Goal: Task Accomplishment & Management: Complete application form

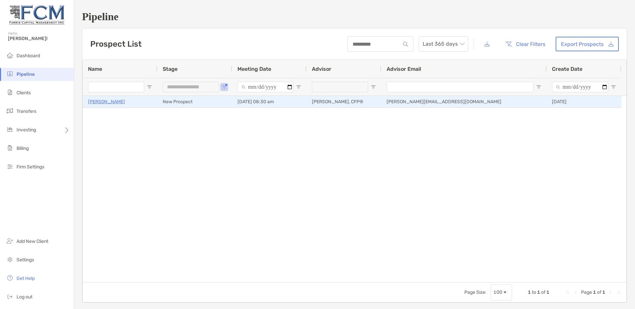
click at [102, 104] on p "[PERSON_NAME]" at bounding box center [106, 102] width 37 height 8
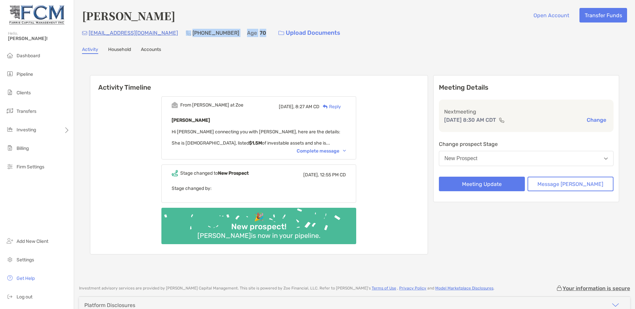
drag, startPoint x: 232, startPoint y: 33, endPoint x: 158, endPoint y: 34, distance: 73.7
click at [158, 34] on div "marilena9871@gmail.com (325) 650-3160 Age 70 Upload Documents" at bounding box center [354, 33] width 545 height 14
click at [192, 54] on div "Activity Household Accounts" at bounding box center [354, 50] width 545 height 7
drag, startPoint x: 169, startPoint y: 50, endPoint x: 82, endPoint y: 51, distance: 86.9
click at [82, 51] on div "Activity Household Accounts" at bounding box center [354, 50] width 545 height 7
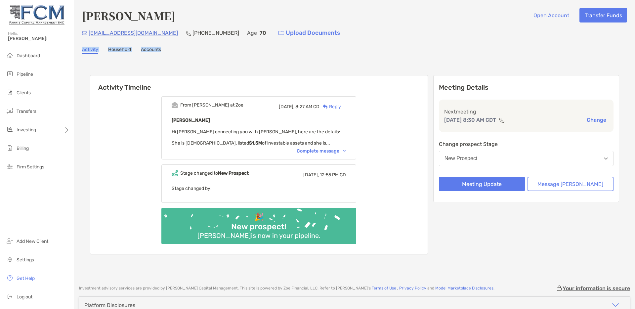
click at [201, 54] on div "Marilena Burcik Open Account Transfer Funds marilena9871@gmail.com (325) 650-31…" at bounding box center [354, 139] width 561 height 278
click at [178, 121] on b "[PERSON_NAME]" at bounding box center [191, 120] width 38 height 6
click at [127, 144] on div "From Paul at Zoe Today, 8:27 AM CD Reply Marilena Burcik Hi Justin connecting y…" at bounding box center [258, 172] width 337 height 163
drag, startPoint x: 179, startPoint y: 131, endPoint x: 307, endPoint y: 131, distance: 127.9
click at [307, 131] on div "Marilena Burcik Hi Justin connecting you with Marilena, here are the details: S…" at bounding box center [259, 131] width 174 height 30
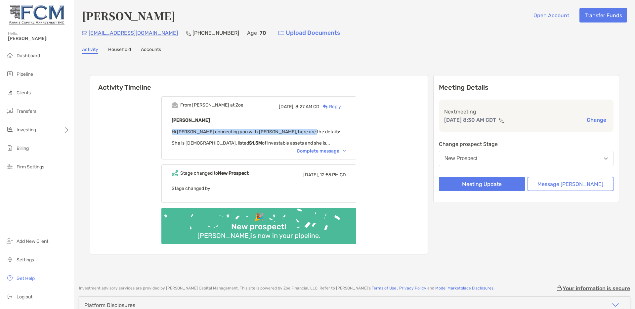
click at [183, 133] on span "Hi Justin connecting you with Marilena, here are the details: She is 70 years o…" at bounding box center [256, 137] width 169 height 17
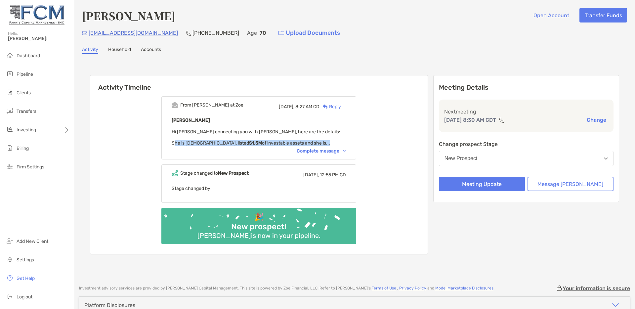
drag, startPoint x: 178, startPoint y: 144, endPoint x: 316, endPoint y: 143, distance: 138.2
click at [316, 143] on div "Marilena Burcik Hi Justin connecting you with Marilena, here are the details: S…" at bounding box center [259, 131] width 174 height 30
click at [249, 143] on strong "$1.5M" at bounding box center [255, 143] width 13 height 6
click at [244, 131] on span "Hi Justin connecting you with Marilena, here are the details: She is 70 years o…" at bounding box center [256, 137] width 169 height 17
click at [244, 132] on span "Hi Justin connecting you with Marilena, here are the details: She is 70 years o…" at bounding box center [256, 137] width 169 height 17
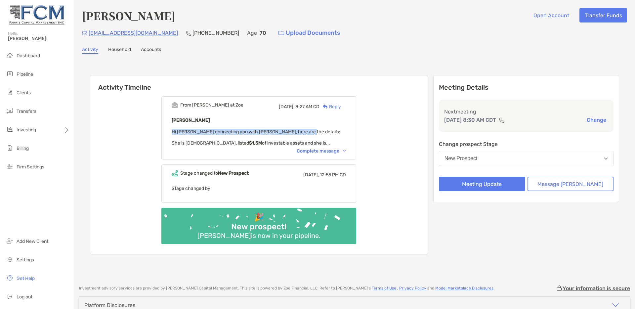
drag, startPoint x: 306, startPoint y: 133, endPoint x: 172, endPoint y: 134, distance: 133.9
click at [172, 134] on div "From Paul at Zoe Today, 8:27 AM CD Reply Marilena Burcik Hi Justin connecting y…" at bounding box center [258, 127] width 195 height 63
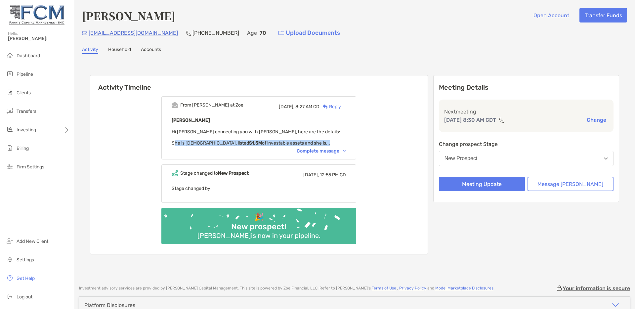
drag, startPoint x: 178, startPoint y: 142, endPoint x: 317, endPoint y: 143, distance: 138.8
click at [317, 143] on div "Marilena Burcik Hi Justin connecting you with Marilena, here are the details: S…" at bounding box center [259, 131] width 174 height 30
click at [250, 144] on span "Hi Justin connecting you with Marilena, here are the details: She is 70 years o…" at bounding box center [256, 137] width 169 height 17
drag, startPoint x: 253, startPoint y: 142, endPoint x: 246, endPoint y: 143, distance: 6.3
click at [246, 143] on span "Hi Justin connecting you with Marilena, here are the details: She is 70 years o…" at bounding box center [256, 137] width 169 height 17
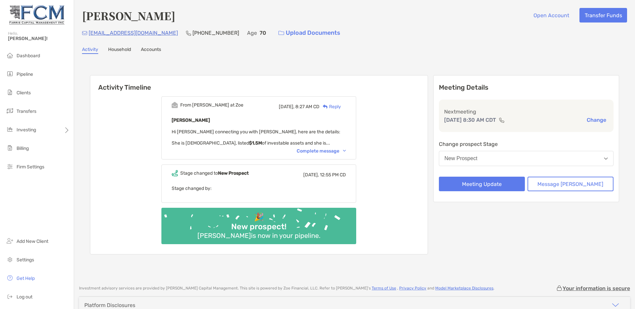
click at [257, 143] on span "Hi Justin connecting you with Marilena, here are the details: She is 70 years o…" at bounding box center [256, 137] width 169 height 17
click at [256, 143] on span "Hi Justin connecting you with Marilena, here are the details: She is 70 years o…" at bounding box center [256, 137] width 169 height 17
click at [253, 143] on span "Hi Justin connecting you with Marilena, here are the details: She is 70 years o…" at bounding box center [256, 137] width 169 height 17
drag, startPoint x: 100, startPoint y: 87, endPoint x: 159, endPoint y: 90, distance: 58.2
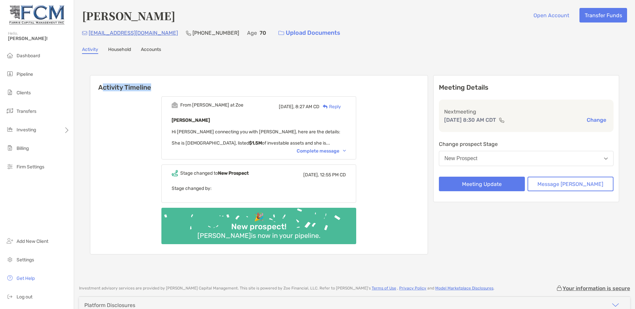
click at [161, 90] on h6 "Activity Timeline" at bounding box center [258, 83] width 337 height 16
click at [157, 89] on h6 "Activity Timeline" at bounding box center [258, 83] width 337 height 16
drag, startPoint x: 152, startPoint y: 87, endPoint x: 90, endPoint y: 90, distance: 62.2
click at [90, 90] on h6 "Activity Timeline" at bounding box center [258, 83] width 337 height 16
click at [98, 101] on div "From Paul at Zoe Today, 8:27 AM CD Reply Marilena Burcik Hi Justin connecting y…" at bounding box center [258, 172] width 337 height 163
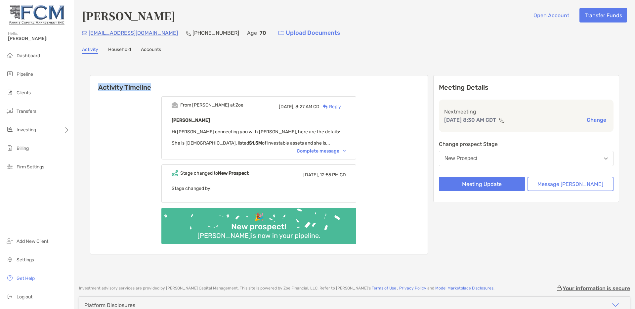
drag, startPoint x: 98, startPoint y: 86, endPoint x: 142, endPoint y: 97, distance: 46.3
click at [151, 88] on h6 "Activity Timeline" at bounding box center [258, 83] width 337 height 16
click at [132, 107] on div "From Paul at Zoe Today, 8:27 AM CD Reply Marilena Burcik Hi Justin connecting y…" at bounding box center [258, 172] width 337 height 163
drag, startPoint x: 158, startPoint y: 87, endPoint x: 93, endPoint y: 88, distance: 65.5
click at [93, 88] on h6 "Activity Timeline" at bounding box center [258, 83] width 337 height 16
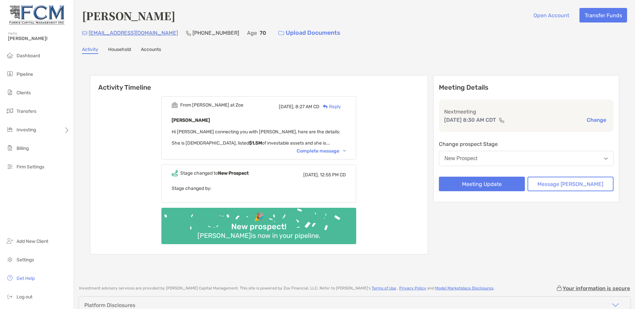
click at [114, 118] on div "From Paul at Zoe Today, 8:27 AM CD Reply Marilena Burcik Hi Justin connecting y…" at bounding box center [258, 172] width 337 height 163
drag, startPoint x: 153, startPoint y: 88, endPoint x: 100, endPoint y: 89, distance: 52.6
click at [100, 89] on h6 "Activity Timeline" at bounding box center [258, 83] width 337 height 16
click at [100, 113] on div "From Paul at Zoe Today, 8:27 AM CD Reply Marilena Burcik Hi Justin connecting y…" at bounding box center [258, 172] width 337 height 163
drag, startPoint x: 99, startPoint y: 88, endPoint x: 145, endPoint y: 91, distance: 45.7
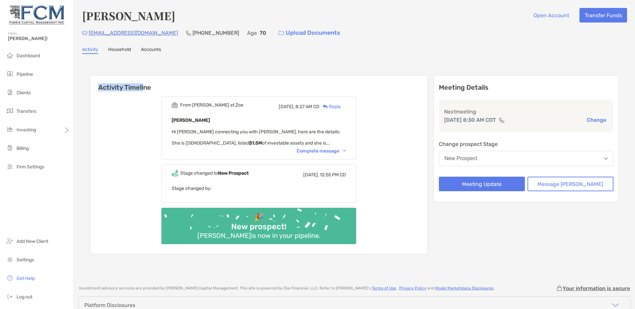
click at [145, 91] on h6 "Activity Timeline" at bounding box center [258, 83] width 337 height 16
click at [158, 92] on div "From Paul at Zoe Today, 8:27 AM CD Reply Marilena Burcik Hi Justin connecting y…" at bounding box center [258, 172] width 337 height 163
drag, startPoint x: 154, startPoint y: 88, endPoint x: 100, endPoint y: 89, distance: 53.5
click at [100, 89] on h6 "Activity Timeline" at bounding box center [258, 83] width 337 height 16
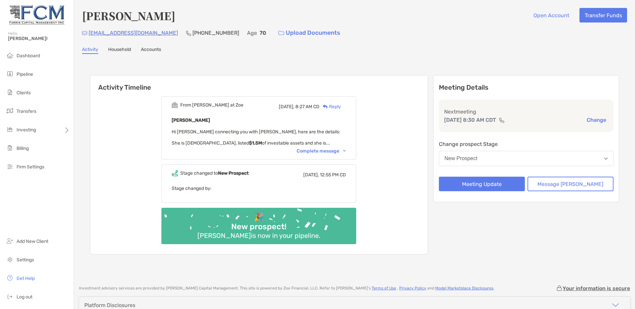
click at [106, 103] on div "From Paul at Zoe Today, 8:27 AM CD Reply Marilena Burcik Hi Justin connecting y…" at bounding box center [258, 172] width 337 height 163
drag, startPoint x: 152, startPoint y: 88, endPoint x: 85, endPoint y: 82, distance: 67.1
click at [85, 82] on div "Activity Timeline From Paul at Zoe Today, 8:27 AM CD Reply Marilena Burcik Hi J…" at bounding box center [354, 165] width 545 height 210
click at [123, 71] on div "Activity Timeline From Paul at Zoe Today, 8:27 AM CD Reply Marilena Burcik Hi J…" at bounding box center [354, 165] width 529 height 194
drag, startPoint x: 151, startPoint y: 87, endPoint x: 98, endPoint y: 85, distance: 53.6
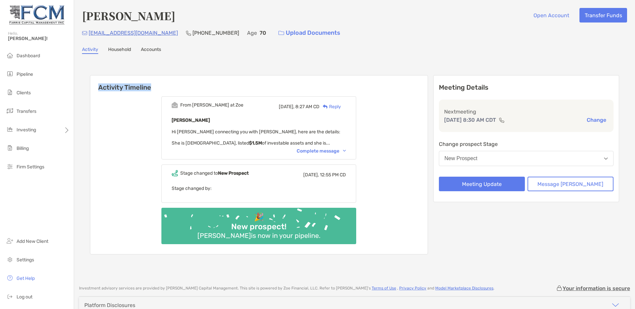
click at [98, 85] on h6 "Activity Timeline" at bounding box center [258, 83] width 337 height 16
click at [152, 70] on div "Activity Timeline From Paul at Zoe Today, 8:27 AM CD Reply Marilena Burcik Hi J…" at bounding box center [354, 165] width 529 height 194
drag, startPoint x: 156, startPoint y: 88, endPoint x: 100, endPoint y: 90, distance: 55.6
click at [100, 90] on h6 "Activity Timeline" at bounding box center [258, 83] width 337 height 16
click at [95, 70] on div "Activity Timeline From Paul at Zoe Today, 8:27 AM CD Reply Marilena Burcik Hi J…" at bounding box center [354, 165] width 529 height 194
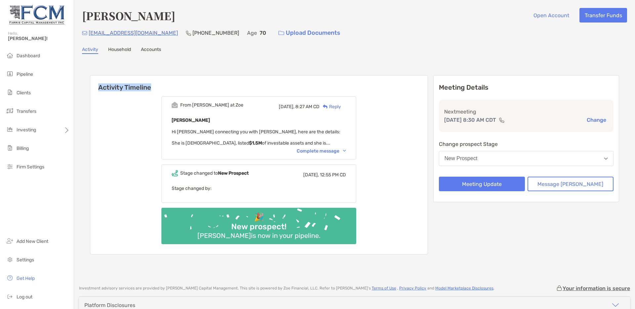
drag, startPoint x: 98, startPoint y: 88, endPoint x: 159, endPoint y: 86, distance: 60.8
click at [159, 86] on h6 "Activity Timeline" at bounding box center [258, 83] width 337 height 16
click at [149, 69] on div "Activity Timeline From Paul at Zoe Today, 8:27 AM CD Reply Marilena Burcik Hi J…" at bounding box center [354, 165] width 529 height 194
drag, startPoint x: 151, startPoint y: 66, endPoint x: 148, endPoint y: 97, distance: 30.6
click at [148, 97] on div "Activity Timeline From Paul at Zoe Today, 8:27 AM CD Reply Marilena Burcik Hi J…" at bounding box center [354, 165] width 545 height 210
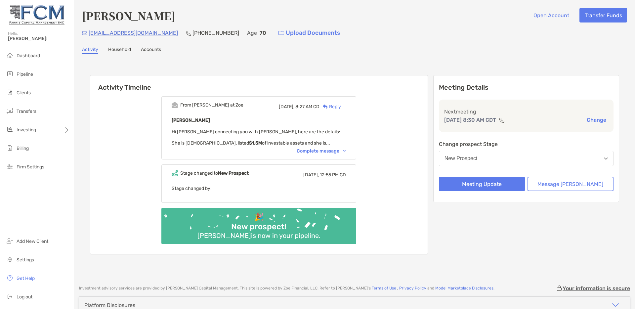
click at [151, 73] on div "Activity Timeline From Paul at Zoe Today, 8:27 AM CD Reply Marilena Burcik Hi J…" at bounding box center [354, 165] width 529 height 194
drag, startPoint x: 151, startPoint y: 85, endPoint x: 99, endPoint y: 88, distance: 51.6
click at [99, 88] on h6 "Activity Timeline" at bounding box center [258, 83] width 337 height 16
click at [99, 72] on div "Activity Timeline From Paul at Zoe Today, 8:27 AM CD Reply Marilena Burcik Hi J…" at bounding box center [354, 165] width 529 height 194
drag, startPoint x: 99, startPoint y: 69, endPoint x: 154, endPoint y: 86, distance: 57.3
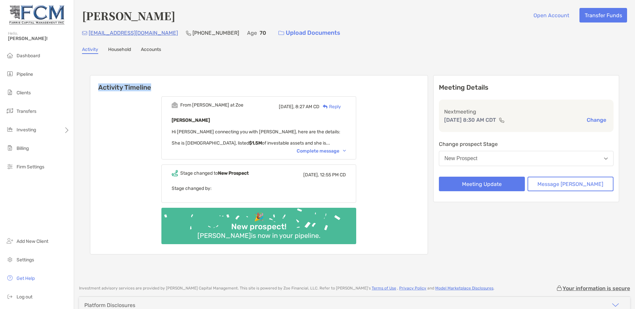
click at [155, 86] on div "Activity Timeline From Paul at Zoe Today, 8:27 AM CD Reply Marilena Burcik Hi J…" at bounding box center [354, 165] width 529 height 194
click at [125, 117] on div "From Paul at Zoe Today, 8:27 AM CD Reply Marilena Burcik Hi Justin connecting y…" at bounding box center [258, 172] width 337 height 163
drag, startPoint x: 173, startPoint y: 17, endPoint x: 86, endPoint y: 17, distance: 86.9
click at [86, 17] on div "Marilena Burcik Open Account Transfer Funds" at bounding box center [354, 15] width 545 height 15
click at [84, 73] on div "Activity Timeline From Paul at Zoe Today, 8:27 AM CD Reply Marilena Burcik Hi J…" at bounding box center [354, 165] width 545 height 210
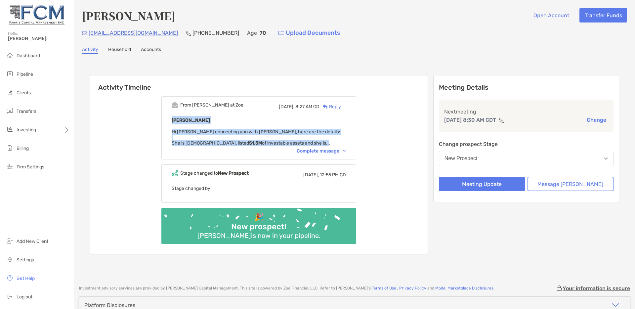
drag, startPoint x: 315, startPoint y: 141, endPoint x: 174, endPoint y: 120, distance: 142.1
click at [174, 120] on div "From Paul at Zoe Today, 8:27 AM CD Reply Marilena Burcik Hi Justin connecting y…" at bounding box center [258, 127] width 195 height 63
click at [231, 132] on span "Hi Justin connecting you with Marilena, here are the details: She is 70 years o…" at bounding box center [256, 137] width 169 height 17
drag, startPoint x: 177, startPoint y: 132, endPoint x: 313, endPoint y: 143, distance: 136.0
click at [313, 143] on span "Hi Justin connecting you with Marilena, here are the details: She is 70 years o…" at bounding box center [256, 137] width 169 height 17
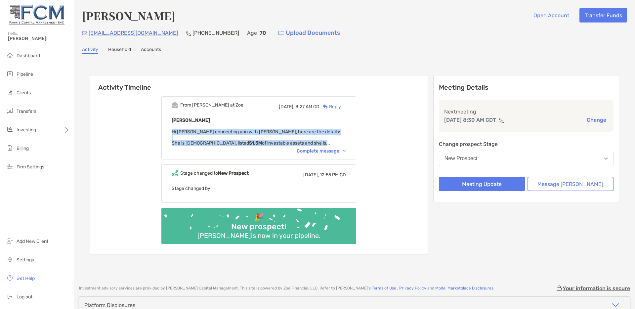
click at [220, 131] on span "Hi Justin connecting you with Marilena, here are the details: She is 70 years o…" at bounding box center [256, 137] width 169 height 17
drag, startPoint x: 179, startPoint y: 119, endPoint x: 315, endPoint y: 142, distance: 137.7
click at [315, 142] on div "Marilena Burcik Hi Justin connecting you with Marilena, here are the details: S…" at bounding box center [259, 131] width 174 height 30
click at [257, 137] on div "Marilena Burcik Hi Justin connecting you with Marilena, here are the details: S…" at bounding box center [259, 131] width 174 height 30
drag, startPoint x: 317, startPoint y: 144, endPoint x: 178, endPoint y: 124, distance: 140.3
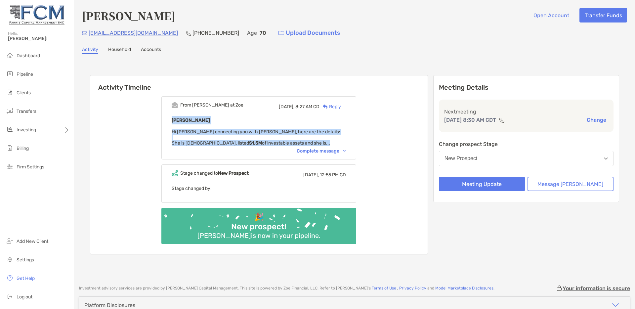
click at [178, 124] on div "Marilena Burcik Hi Justin connecting you with Marilena, here are the details: S…" at bounding box center [259, 131] width 174 height 30
click at [209, 131] on span "Hi Justin connecting you with Marilena, here are the details: She is 70 years o…" at bounding box center [256, 137] width 169 height 17
drag, startPoint x: 322, startPoint y: 143, endPoint x: 180, endPoint y: 119, distance: 143.9
click at [180, 119] on div "Marilena Burcik Hi Justin connecting you with Marilena, here are the details: S…" at bounding box center [259, 131] width 174 height 30
click at [225, 135] on div "Marilena Burcik Hi Justin connecting you with Marilena, here are the details: S…" at bounding box center [259, 131] width 174 height 30
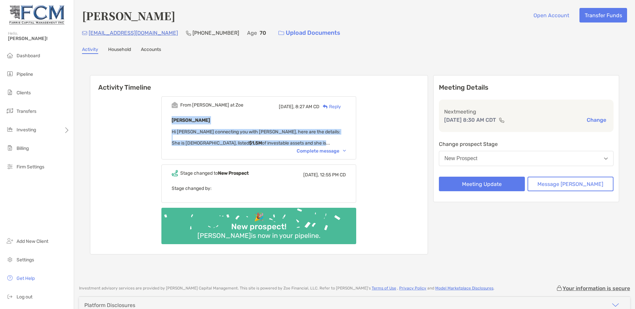
drag, startPoint x: 312, startPoint y: 145, endPoint x: 178, endPoint y: 121, distance: 136.3
click at [178, 121] on div "Marilena Burcik Hi Justin connecting you with Marilena, here are the details: S…" at bounding box center [259, 131] width 174 height 30
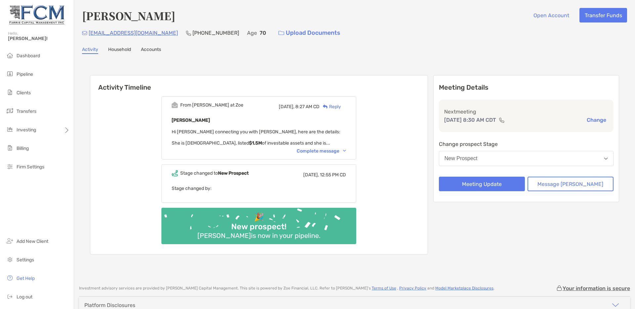
click at [212, 138] on div "Marilena Burcik Hi Justin connecting you with Marilena, here are the details: S…" at bounding box center [259, 131] width 174 height 30
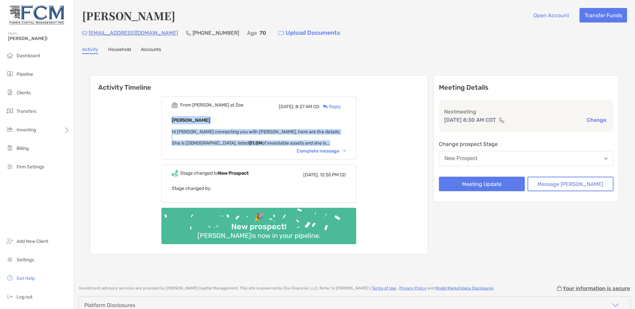
drag, startPoint x: 316, startPoint y: 143, endPoint x: 178, endPoint y: 123, distance: 139.4
click at [178, 123] on div "Marilena Burcik Hi Justin connecting you with Marilena, here are the details: S…" at bounding box center [259, 131] width 174 height 30
click at [250, 133] on span "Hi Justin connecting you with Marilena, here are the details: She is 70 years o…" at bounding box center [256, 137] width 169 height 17
drag, startPoint x: 316, startPoint y: 142, endPoint x: 175, endPoint y: 121, distance: 142.8
click at [175, 121] on div "From Paul at Zoe Today, 8:27 AM CD Reply Marilena Burcik Hi Justin connecting y…" at bounding box center [258, 127] width 195 height 63
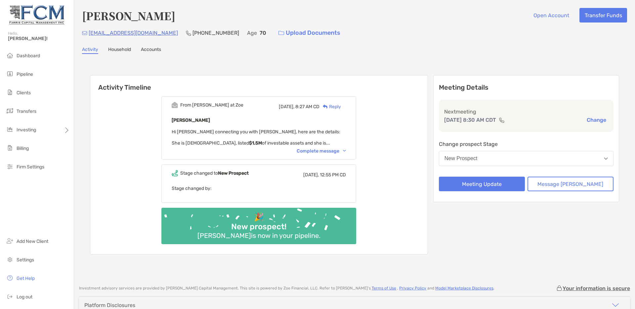
click at [198, 62] on div "Activity Timeline From Paul at Zoe Today, 8:27 AM CD Reply Marilena Burcik Hi J…" at bounding box center [354, 165] width 545 height 210
click at [148, 85] on h6 "Activity Timeline" at bounding box center [258, 83] width 337 height 16
drag, startPoint x: 150, startPoint y: 87, endPoint x: 94, endPoint y: 86, distance: 56.5
click at [94, 86] on h6 "Activity Timeline" at bounding box center [258, 83] width 337 height 16
click at [110, 131] on div "From Paul at Zoe Today, 8:27 AM CD Reply Marilena Burcik Hi Justin connecting y…" at bounding box center [258, 172] width 337 height 163
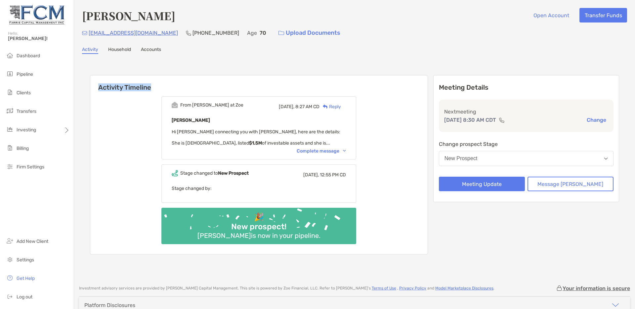
drag, startPoint x: 150, startPoint y: 87, endPoint x: 93, endPoint y: 88, distance: 57.5
click at [93, 88] on h6 "Activity Timeline" at bounding box center [258, 83] width 337 height 16
click at [126, 132] on div "From Paul at Zoe Today, 8:27 AM CD Reply Marilena Burcik Hi Justin connecting y…" at bounding box center [258, 172] width 337 height 163
drag, startPoint x: 215, startPoint y: 120, endPoint x: 179, endPoint y: 121, distance: 35.7
click at [179, 121] on p "[PERSON_NAME]" at bounding box center [259, 120] width 174 height 8
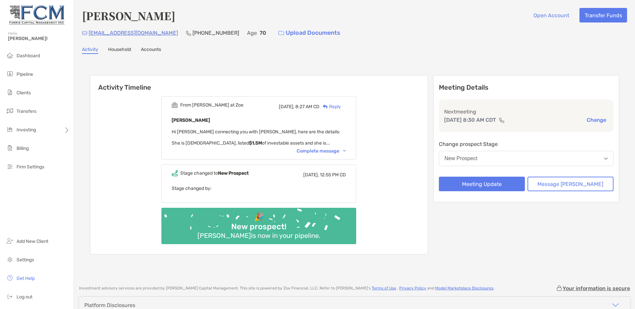
click at [140, 129] on div "From Paul at Zoe Today, 8:27 AM CD Reply Marilena Burcik Hi Justin connecting y…" at bounding box center [258, 172] width 337 height 163
click at [152, 84] on h6 "Activity Timeline" at bounding box center [258, 83] width 337 height 16
drag, startPoint x: 151, startPoint y: 86, endPoint x: 87, endPoint y: 85, distance: 64.8
click at [87, 85] on div "Activity Timeline From Paul at Zoe Today, 8:27 AM CD Reply Marilena Burcik Hi J…" at bounding box center [354, 165] width 545 height 210
click at [105, 104] on div "From Paul at Zoe Today, 8:27 AM CD Reply Marilena Burcik Hi Justin connecting y…" at bounding box center [258, 172] width 337 height 163
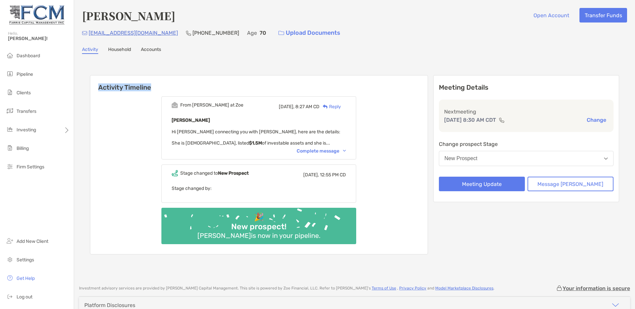
drag, startPoint x: 151, startPoint y: 86, endPoint x: 102, endPoint y: 82, distance: 49.5
click at [102, 82] on h6 "Activity Timeline" at bounding box center [258, 83] width 337 height 16
click at [114, 98] on div "From Paul at Zoe Today, 8:27 AM CD Reply Marilena Burcik Hi Justin connecting y…" at bounding box center [258, 172] width 337 height 163
drag, startPoint x: 150, startPoint y: 88, endPoint x: 98, endPoint y: 86, distance: 51.9
click at [98, 86] on h6 "Activity Timeline" at bounding box center [258, 83] width 337 height 16
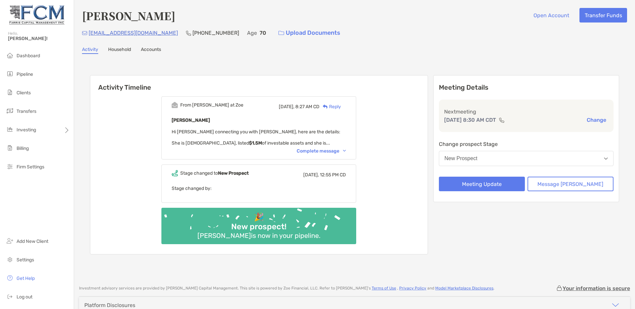
click at [102, 114] on div "From Paul at Zoe Today, 8:27 AM CD Reply Marilena Burcik Hi Justin connecting y…" at bounding box center [258, 172] width 337 height 163
drag, startPoint x: 154, startPoint y: 88, endPoint x: 100, endPoint y: 86, distance: 53.9
click at [100, 86] on h6 "Activity Timeline" at bounding box center [258, 83] width 337 height 16
click at [118, 117] on div "From Paul at Zoe Today, 8:27 AM CD Reply Marilena Burcik Hi Justin connecting y…" at bounding box center [258, 172] width 337 height 163
drag, startPoint x: 154, startPoint y: 85, endPoint x: 85, endPoint y: 87, distance: 69.4
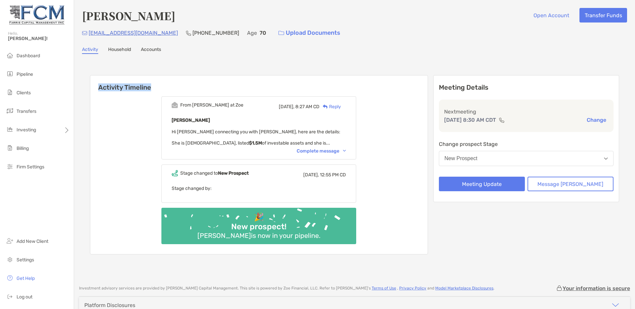
click at [85, 87] on div "Activity Timeline From Paul at Zoe Today, 8:27 AM CD Reply Marilena Burcik Hi J…" at bounding box center [354, 165] width 545 height 210
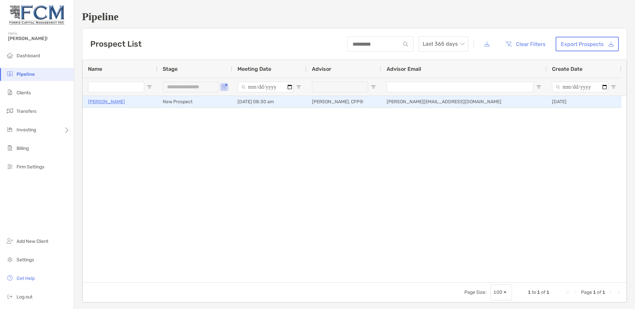
click at [102, 101] on p "[PERSON_NAME]" at bounding box center [106, 102] width 37 height 8
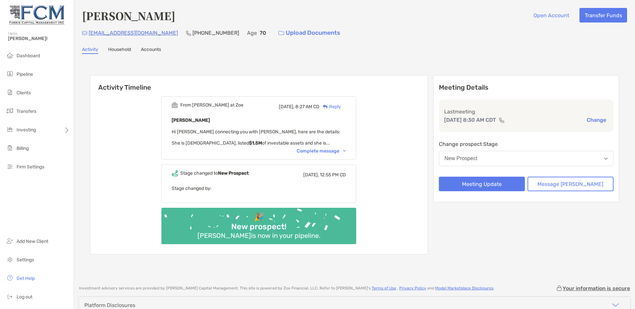
click at [492, 156] on button "New Prospect" at bounding box center [526, 158] width 175 height 15
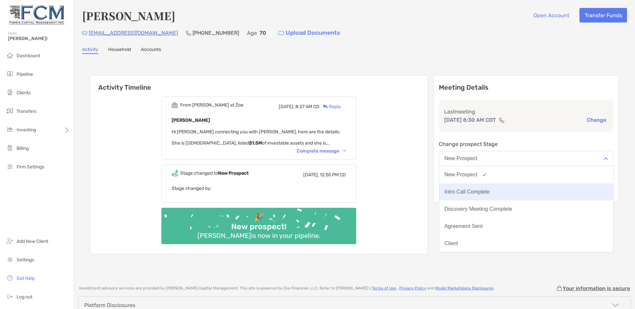
drag, startPoint x: 492, startPoint y: 197, endPoint x: 492, endPoint y: 189, distance: 8.6
click at [492, 189] on button "Intro Call Complete" at bounding box center [526, 191] width 174 height 17
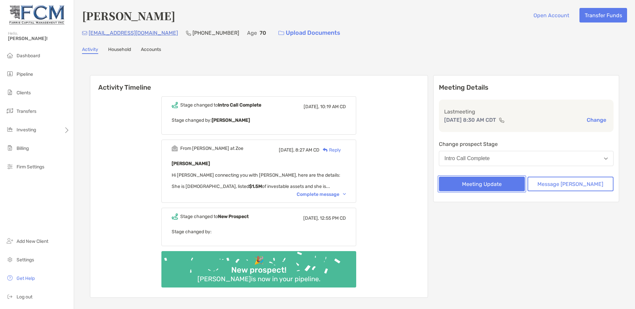
click at [486, 184] on button "Meeting Update" at bounding box center [482, 183] width 86 height 15
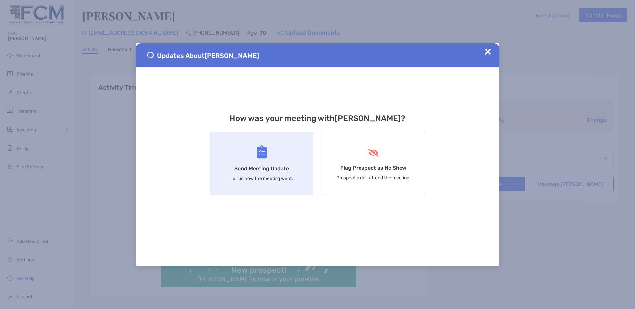
click at [257, 166] on h4 "Send Meeting Update" at bounding box center [261, 168] width 55 height 6
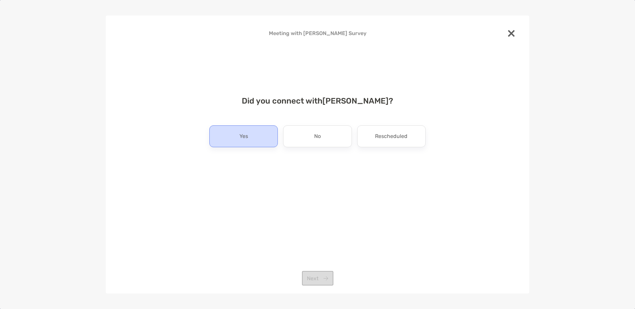
click at [252, 140] on div "Yes" at bounding box center [243, 136] width 68 height 22
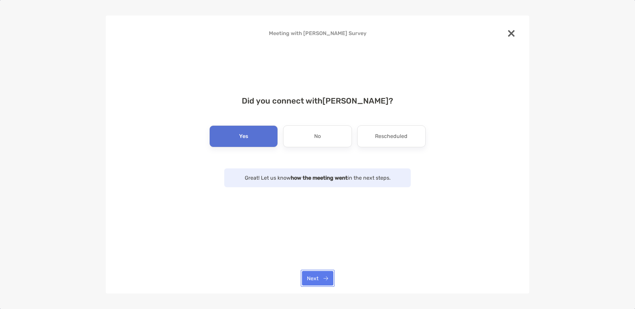
click at [322, 278] on button "Next" at bounding box center [317, 278] width 31 height 15
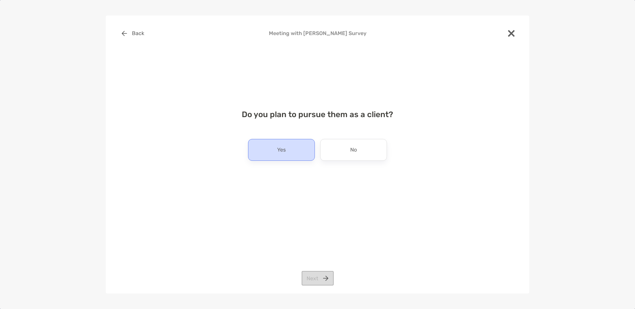
click at [293, 150] on div "Yes" at bounding box center [281, 150] width 67 height 22
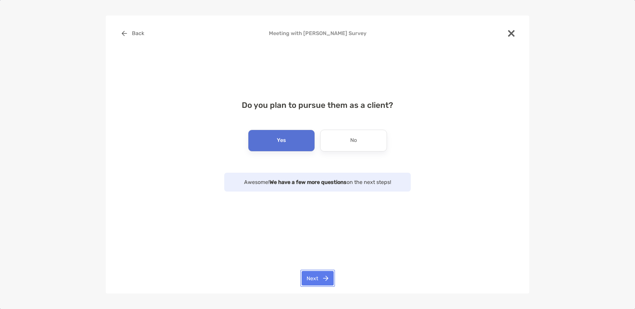
click at [311, 281] on button "Next" at bounding box center [317, 278] width 32 height 15
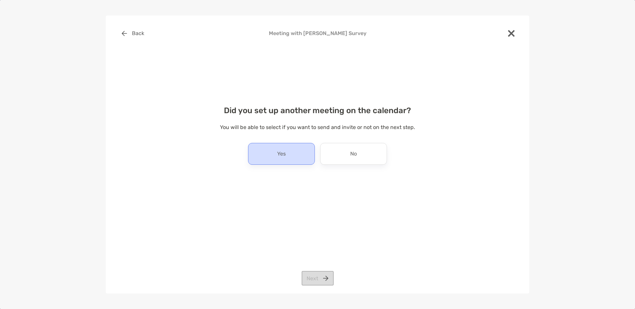
click at [300, 155] on div "Yes" at bounding box center [281, 154] width 67 height 22
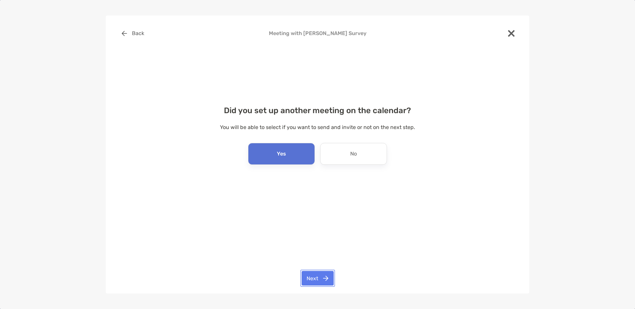
click at [313, 281] on button "Next" at bounding box center [317, 278] width 32 height 15
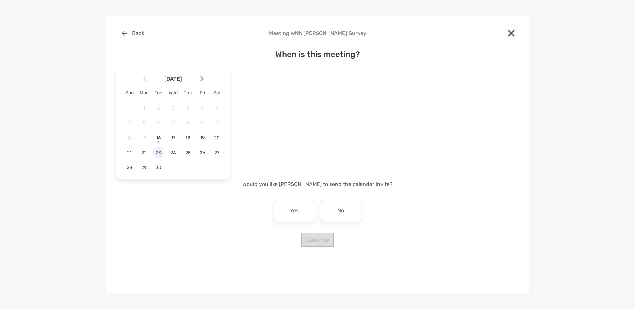
click at [156, 151] on span "23" at bounding box center [158, 153] width 11 height 6
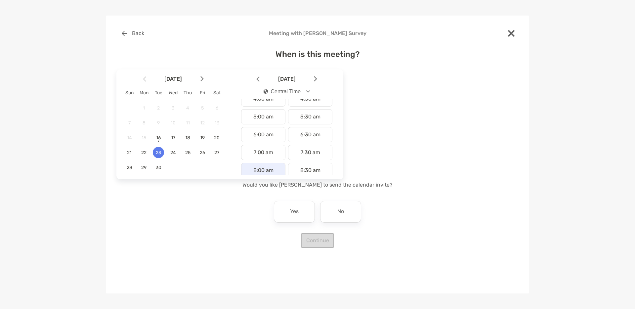
click at [256, 173] on div "8:00 am" at bounding box center [263, 170] width 44 height 15
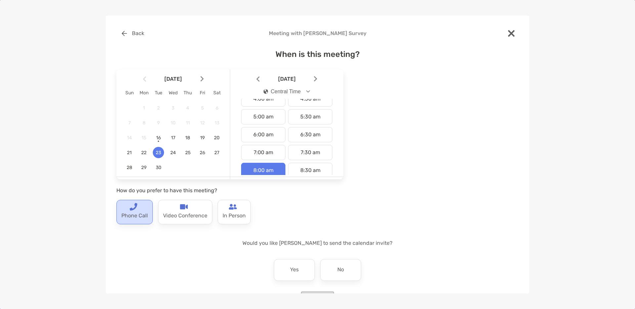
click at [138, 214] on p "Phone Call" at bounding box center [134, 216] width 26 height 11
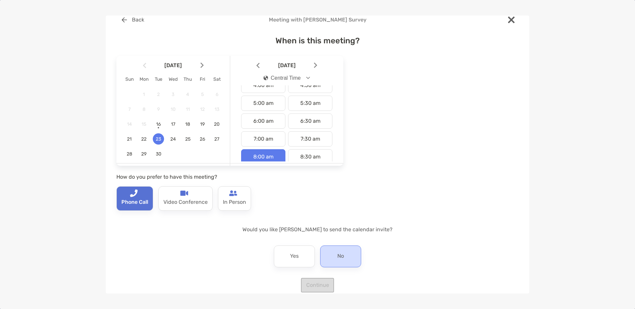
scroll to position [23, 0]
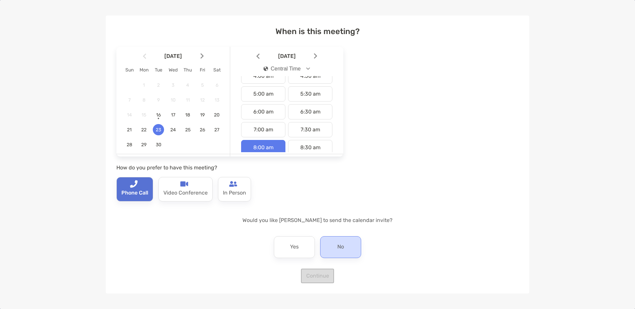
click at [337, 248] on p "No" at bounding box center [340, 247] width 7 height 11
click at [319, 277] on button "Continue" at bounding box center [317, 275] width 33 height 15
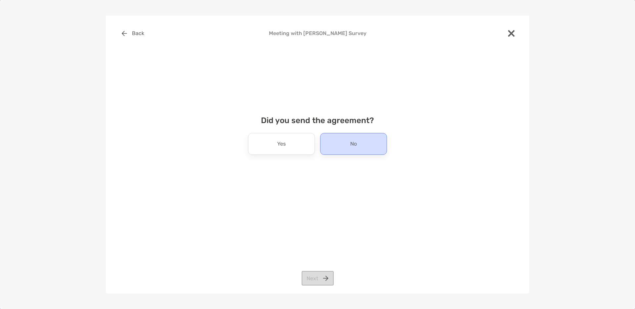
click at [369, 149] on div "No" at bounding box center [353, 144] width 67 height 22
click at [310, 281] on button "Next" at bounding box center [317, 278] width 32 height 15
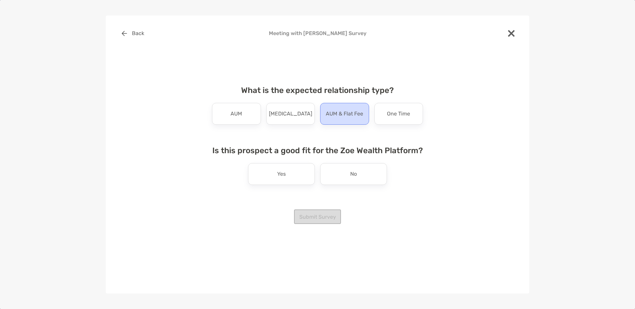
click at [341, 113] on p "AUM & Flat Fee" at bounding box center [344, 113] width 37 height 11
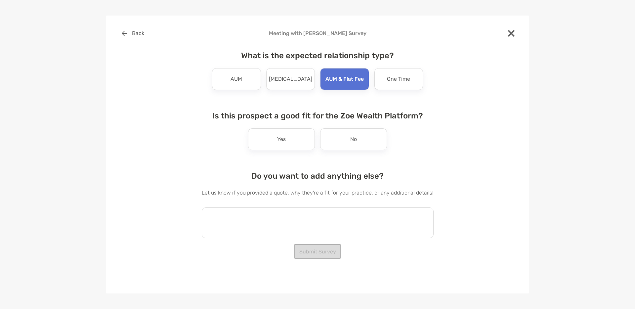
click at [280, 218] on textarea at bounding box center [318, 222] width 232 height 31
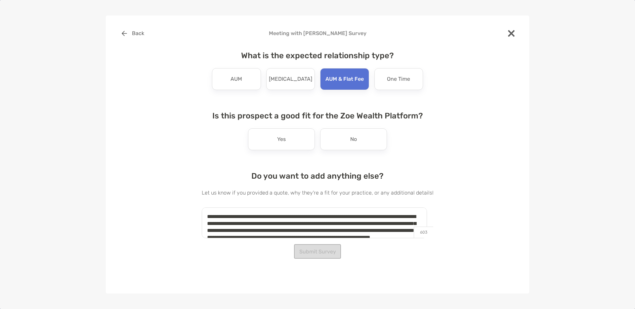
type textarea "**********"
click at [439, 152] on div "**********" at bounding box center [317, 134] width 402 height 216
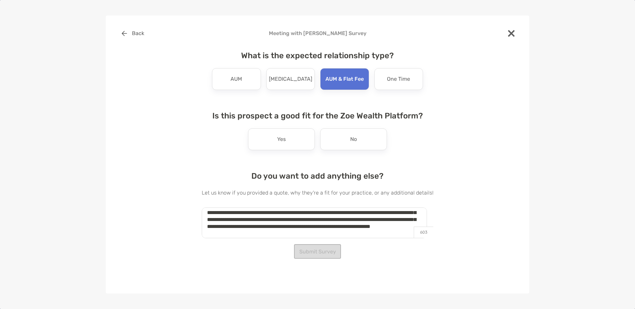
scroll to position [18, 0]
click at [351, 135] on p "No" at bounding box center [353, 139] width 7 height 11
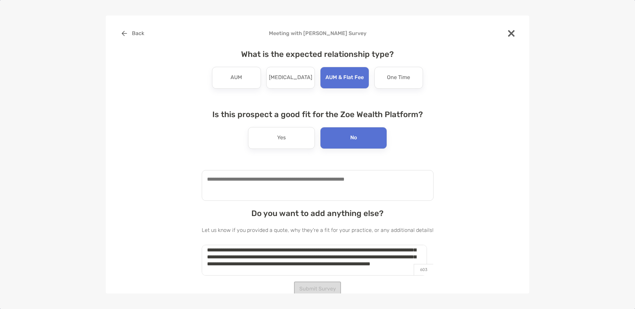
click at [247, 180] on textarea at bounding box center [318, 185] width 232 height 31
click at [258, 186] on textarea "**********" at bounding box center [314, 185] width 225 height 31
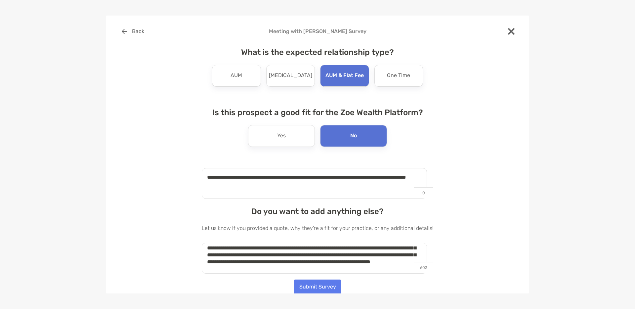
scroll to position [2, 0]
type textarea "**********"
click at [306, 286] on button "Submit Survey" at bounding box center [317, 286] width 47 height 15
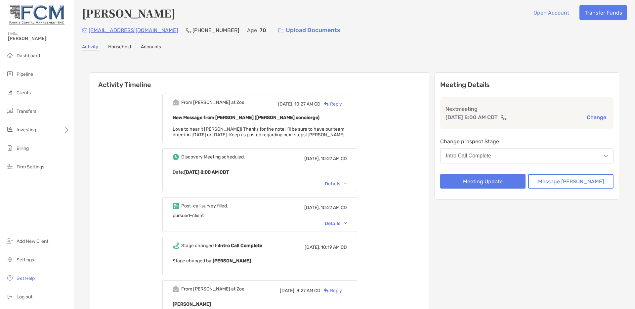
scroll to position [0, 0]
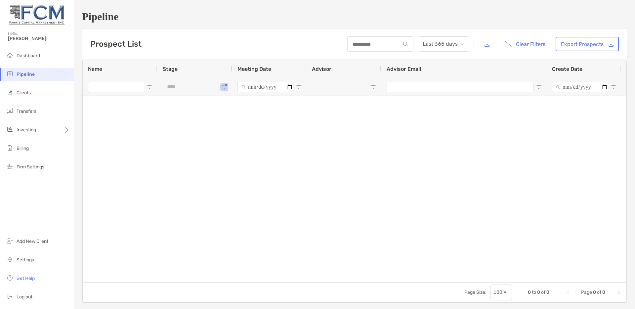
click at [227, 86] on div "***" at bounding box center [194, 87] width 75 height 18
click at [223, 86] on span "Open Filter Menu" at bounding box center [223, 86] width 5 height 5
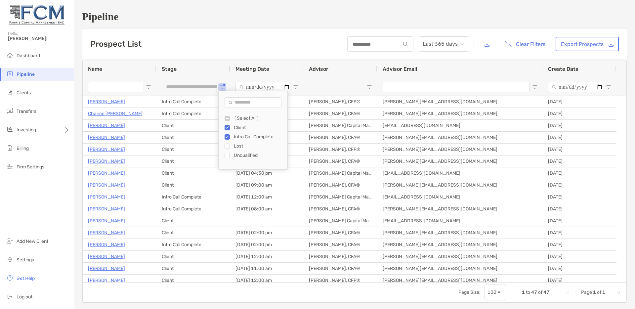
type input "**********"
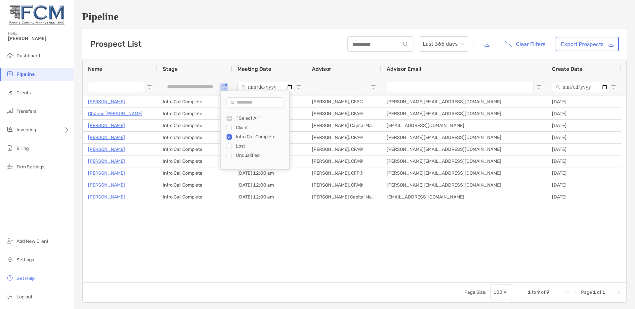
click at [231, 25] on div "**********" at bounding box center [354, 156] width 561 height 313
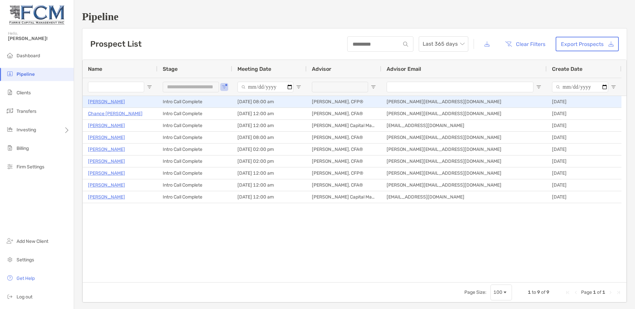
click at [114, 101] on p "[PERSON_NAME]" at bounding box center [106, 102] width 37 height 8
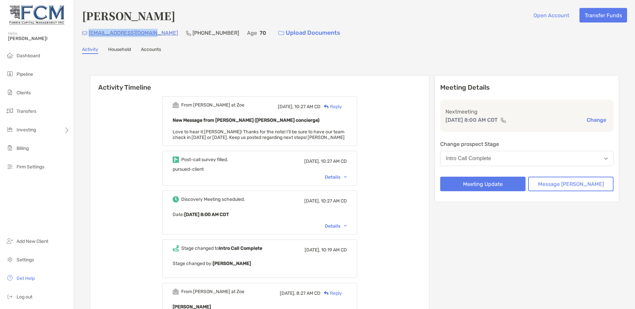
drag, startPoint x: 152, startPoint y: 34, endPoint x: 91, endPoint y: 34, distance: 61.5
click at [91, 34] on div "[EMAIL_ADDRESS][DOMAIN_NAME] [PHONE_NUMBER] Age [DEMOGRAPHIC_DATA] Upload Docum…" at bounding box center [354, 33] width 545 height 14
copy p "[EMAIL_ADDRESS][DOMAIN_NAME]"
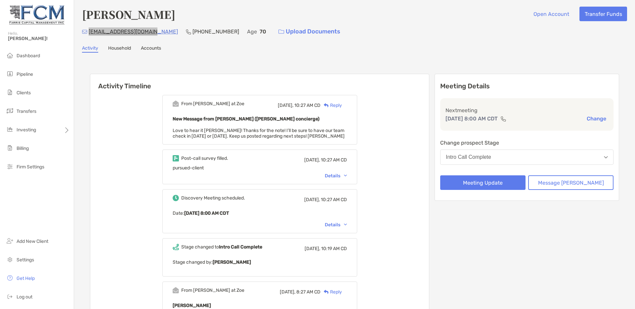
scroll to position [3, 0]
